Goal: Information Seeking & Learning: Learn about a topic

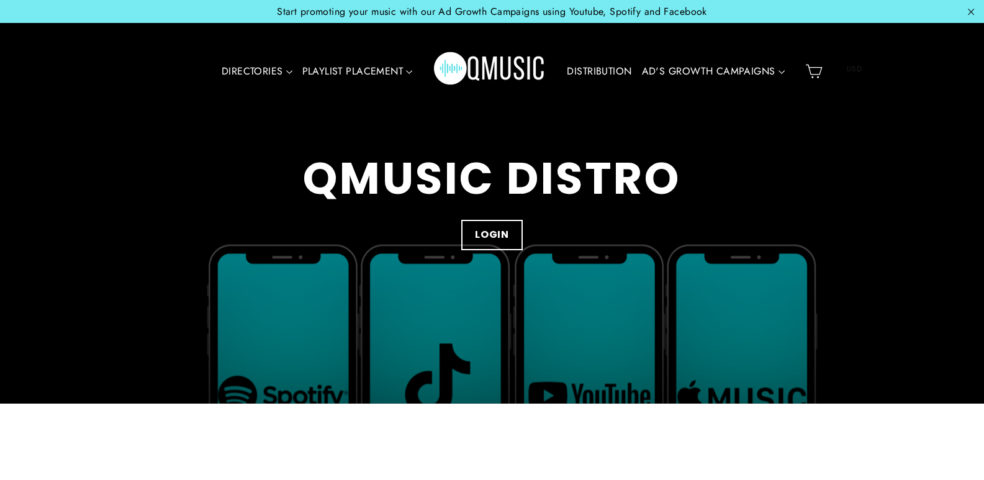
click at [245, 143] on div "QMUSIC DISTRO LOGIN" at bounding box center [492, 202] width 757 height 404
click at [561, 71] on div "DIRECTORIES VALUE PACKS Aspiring Pack Professional Pack Management Pack Playlis…" at bounding box center [489, 71] width 621 height 73
click at [583, 67] on link "DISTRIBUTION" at bounding box center [599, 71] width 74 height 29
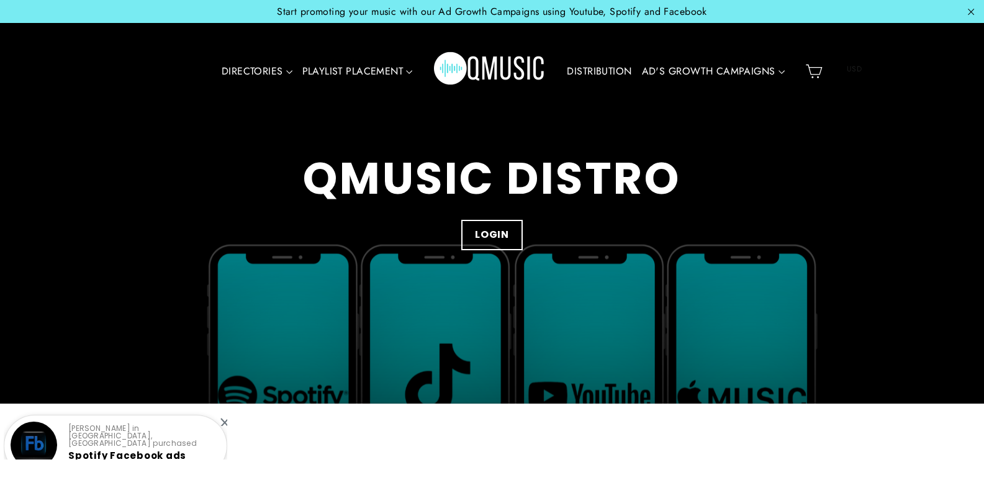
click at [210, 197] on h2 "QMUSIC DISTRO" at bounding box center [492, 178] width 757 height 51
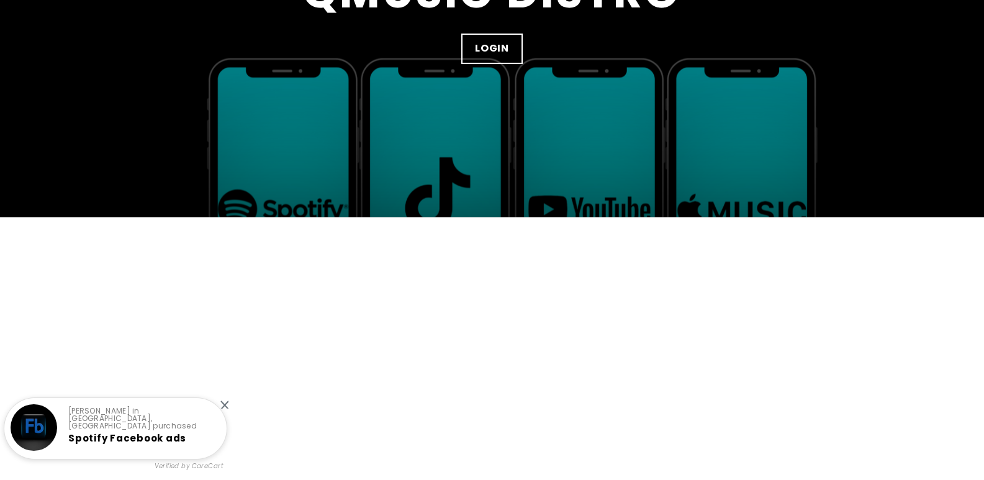
scroll to position [248, 0]
